Goal: Task Accomplishment & Management: Use online tool/utility

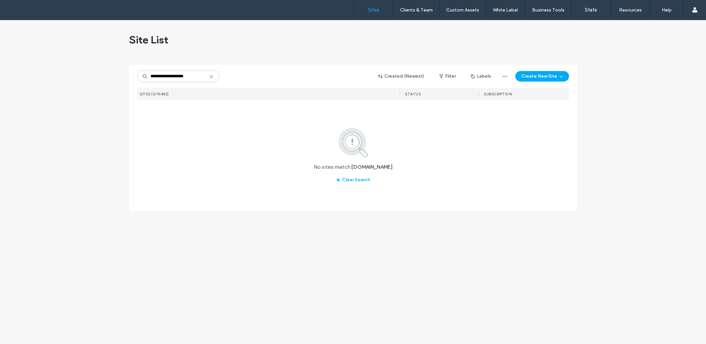
type input "**********"
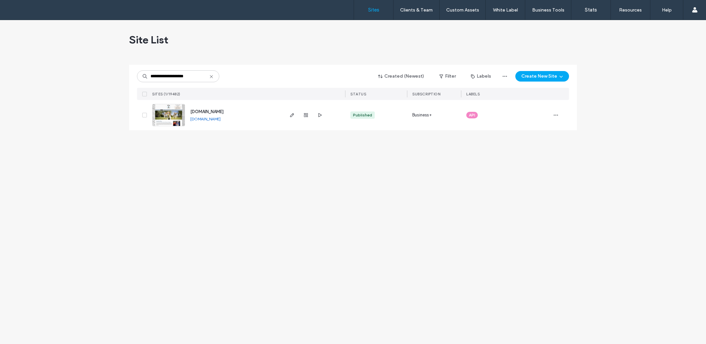
click at [224, 112] on span "[DOMAIN_NAME]" at bounding box center [206, 111] width 33 height 5
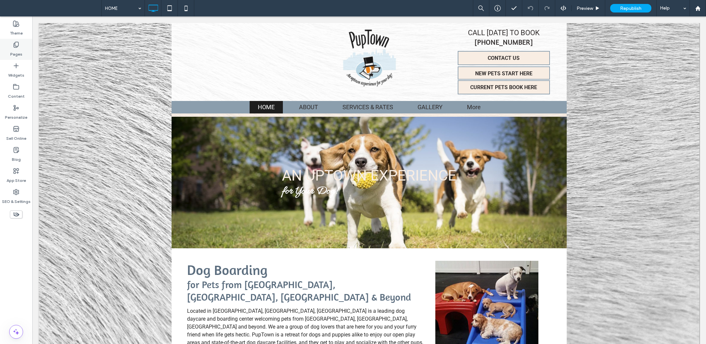
click at [17, 48] on icon at bounding box center [16, 44] width 7 height 7
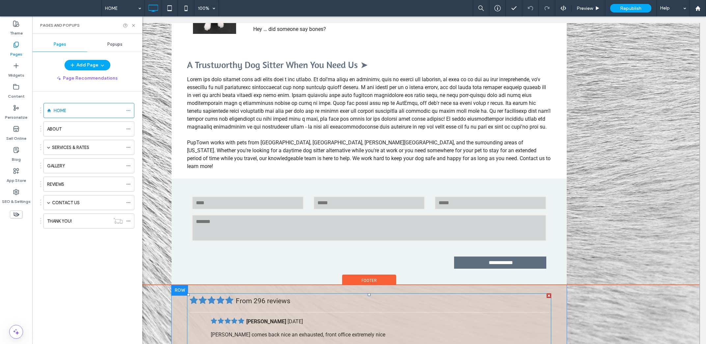
scroll to position [658, 0]
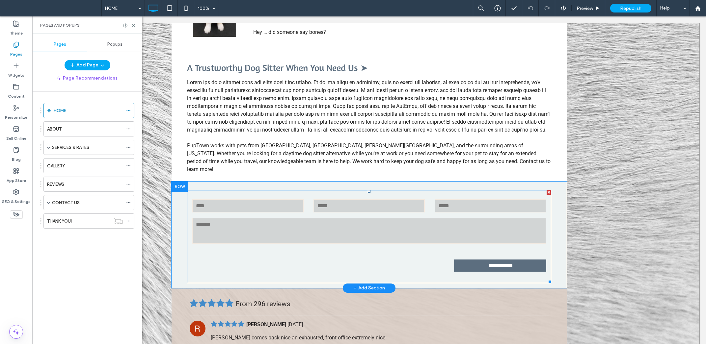
click at [372, 199] on div "EMAIL:" at bounding box center [368, 206] width 121 height 15
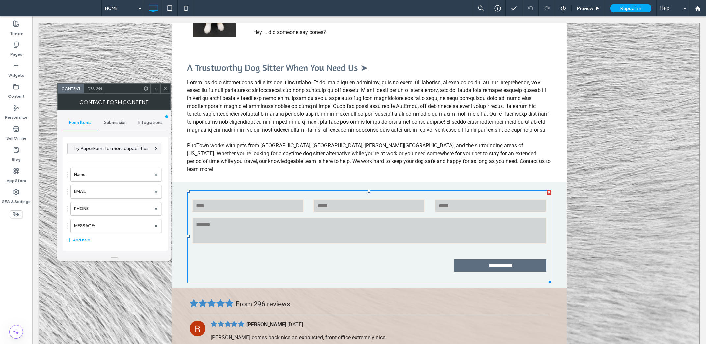
click at [118, 121] on span "Submission" at bounding box center [115, 122] width 23 height 5
click at [149, 123] on span "Integrations" at bounding box center [150, 122] width 24 height 5
click at [87, 123] on span "Form Items" at bounding box center [80, 122] width 22 height 5
click at [120, 124] on span "Submission" at bounding box center [115, 122] width 23 height 5
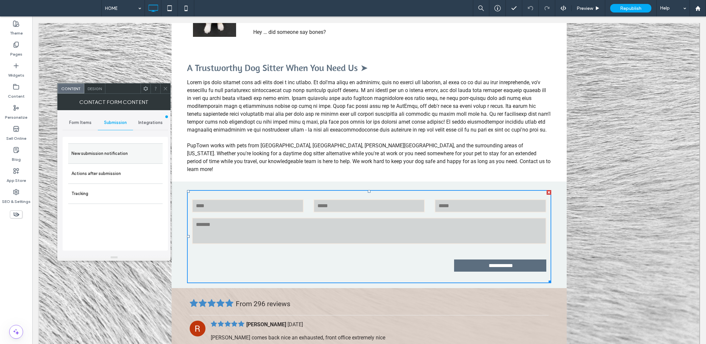
click at [136, 157] on label "New submission notification" at bounding box center [115, 153] width 88 height 13
